Goal: Task Accomplishment & Management: Use online tool/utility

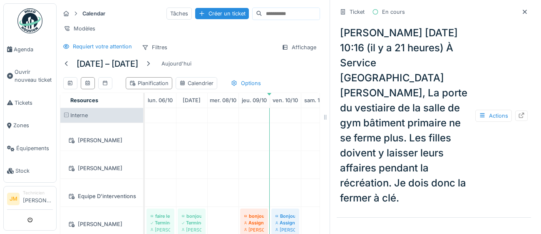
scroll to position [207, 0]
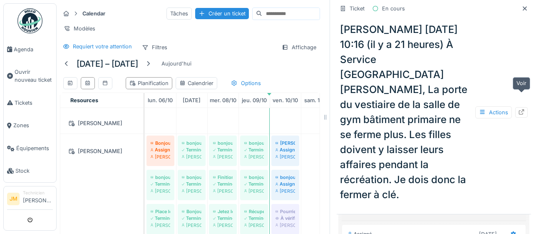
click at [521, 109] on icon at bounding box center [521, 111] width 5 height 5
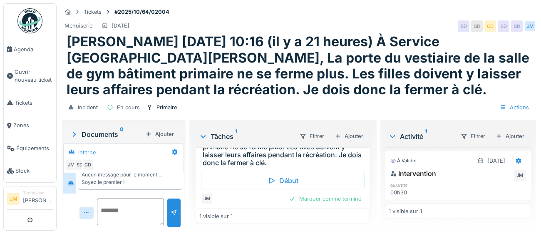
scroll to position [58, 0]
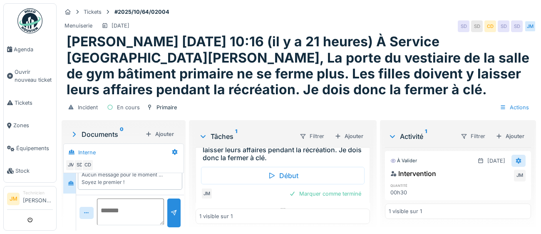
click at [517, 162] on icon at bounding box center [518, 160] width 7 height 5
click at [510, 181] on div "Modifier" at bounding box center [503, 178] width 40 height 12
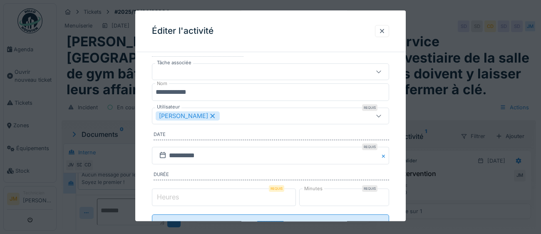
scroll to position [57, 0]
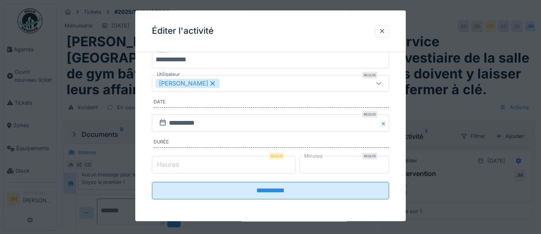
click at [192, 166] on input "*" at bounding box center [224, 164] width 144 height 17
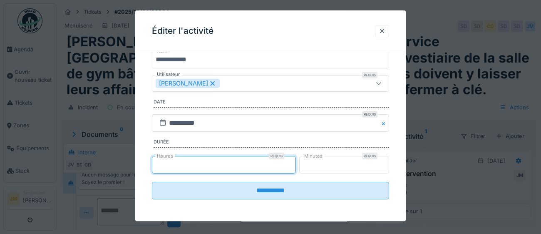
type input "*"
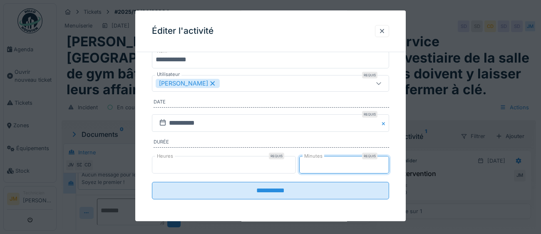
click at [336, 166] on input "**" at bounding box center [344, 164] width 90 height 17
type input "*"
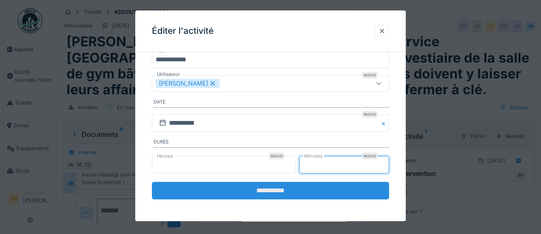
type input "**"
click at [271, 194] on input "**********" at bounding box center [270, 189] width 237 height 17
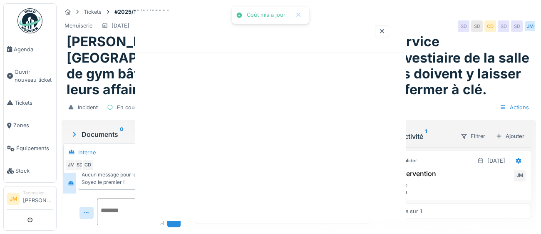
scroll to position [0, 0]
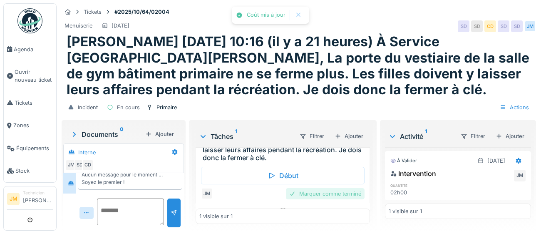
click at [315, 188] on div "Marquer comme terminé" at bounding box center [325, 193] width 79 height 11
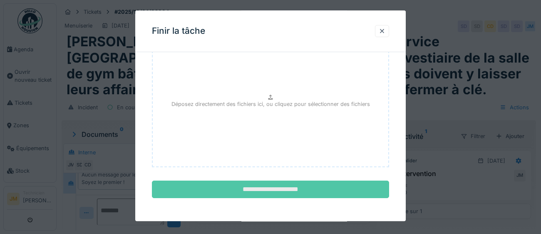
scroll to position [94, 0]
click at [306, 187] on input "**********" at bounding box center [270, 188] width 237 height 17
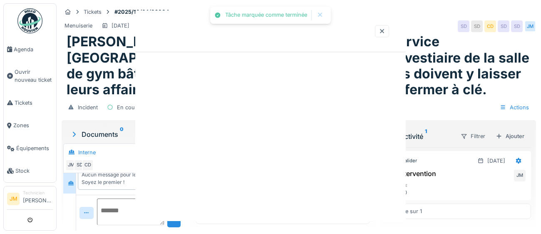
scroll to position [0, 0]
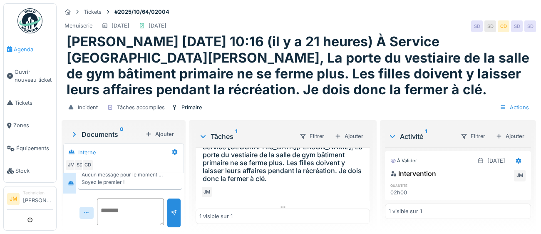
click at [21, 50] on span "Agenda" at bounding box center [33, 49] width 39 height 8
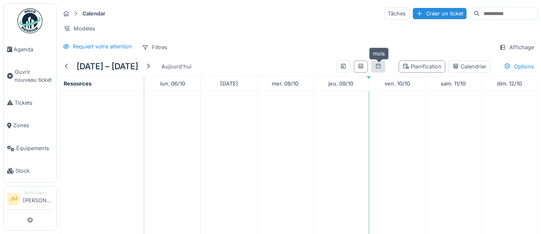
click at [377, 67] on icon at bounding box center [378, 65] width 5 height 5
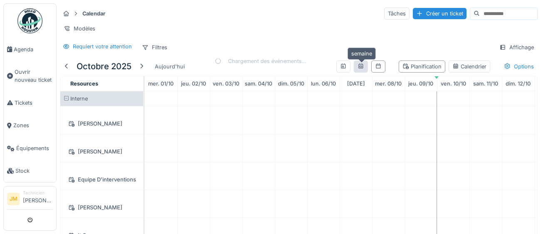
click at [360, 67] on icon at bounding box center [360, 65] width 5 height 5
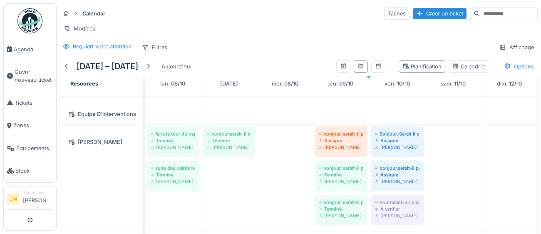
scroll to position [67, 0]
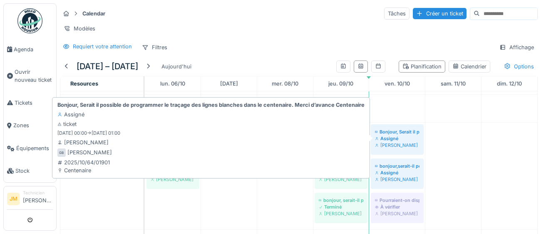
click at [395, 139] on div "Assigné" at bounding box center [397, 138] width 45 height 7
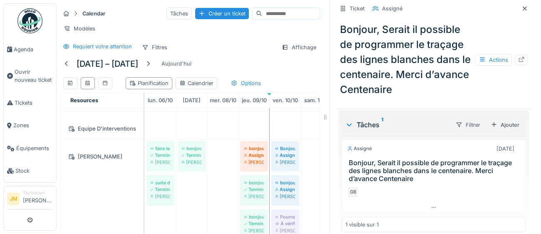
scroll to position [195, 0]
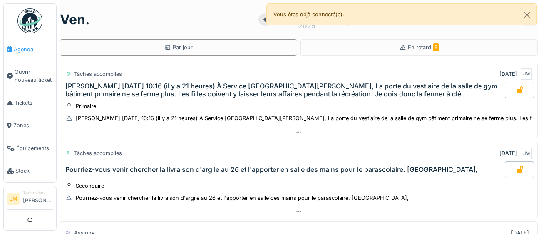
click at [17, 50] on span "Agenda" at bounding box center [33, 49] width 39 height 8
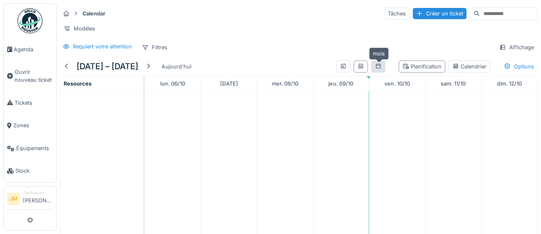
click at [378, 68] on icon at bounding box center [378, 65] width 7 height 5
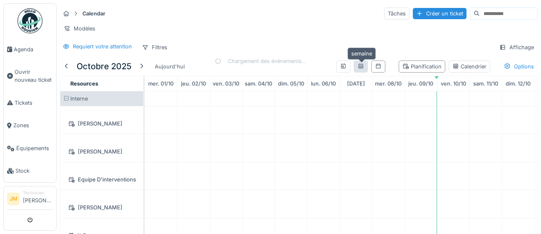
click at [358, 67] on icon at bounding box center [361, 65] width 7 height 5
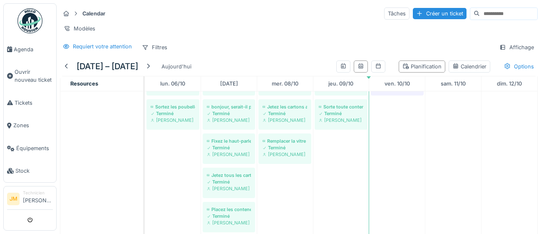
scroll to position [341, 0]
